Goal: Information Seeking & Learning: Check status

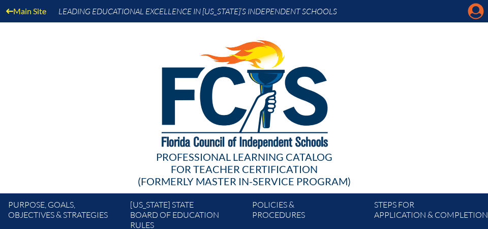
click at [473, 9] on icon "Manage account" at bounding box center [476, 11] width 16 height 16
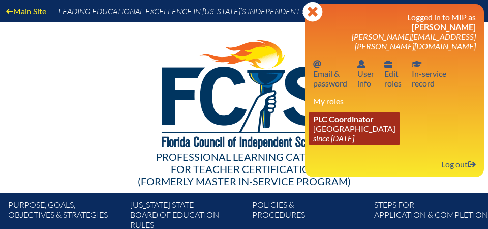
click at [345, 119] on link "PLC Coordinator Saint Andrew’s School since 2008 Aug 1" at bounding box center [354, 128] width 91 height 33
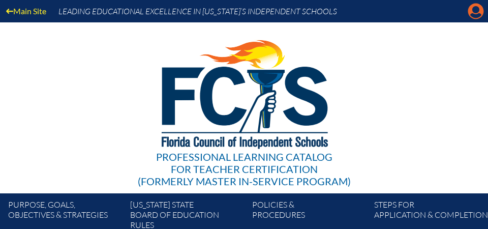
click at [478, 11] on icon "Manage account" at bounding box center [476, 11] width 16 height 16
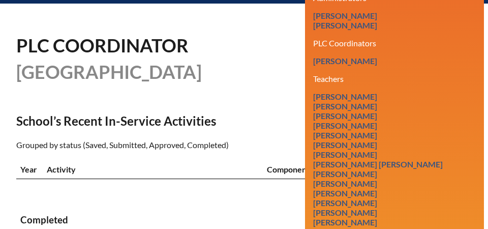
scroll to position [265, 0]
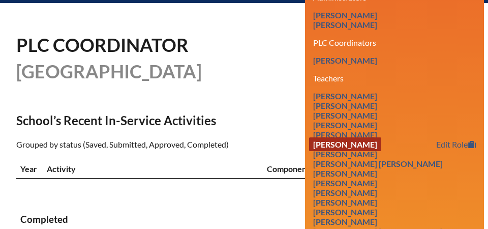
click at [366, 137] on link "[PERSON_NAME]" at bounding box center [345, 144] width 72 height 14
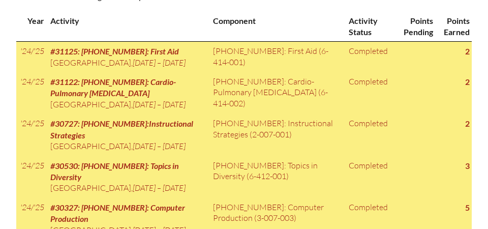
scroll to position [592, 0]
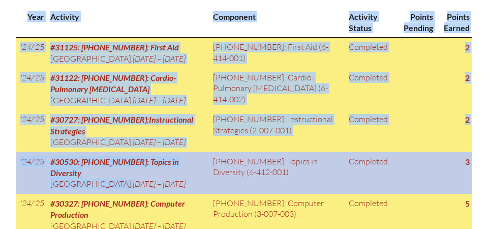
drag, startPoint x: 14, startPoint y: 37, endPoint x: 155, endPoint y: 196, distance: 212.5
copy div "Year Activity Component Activity Status Points Pending Points Earned '24/'25 #3…"
